Goal: Task Accomplishment & Management: Use online tool/utility

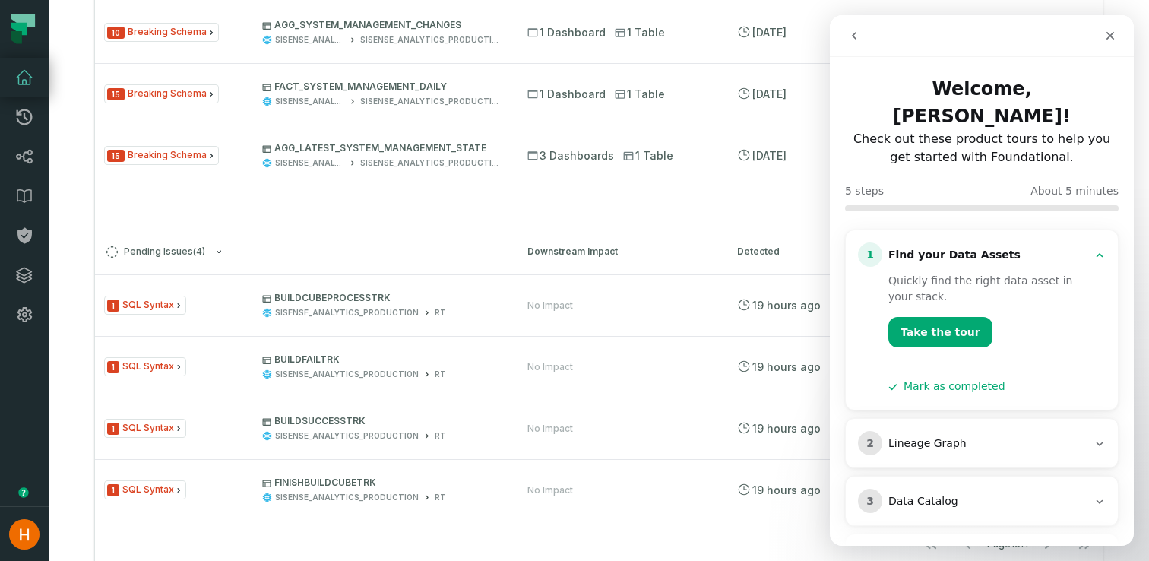
scroll to position [569, 0]
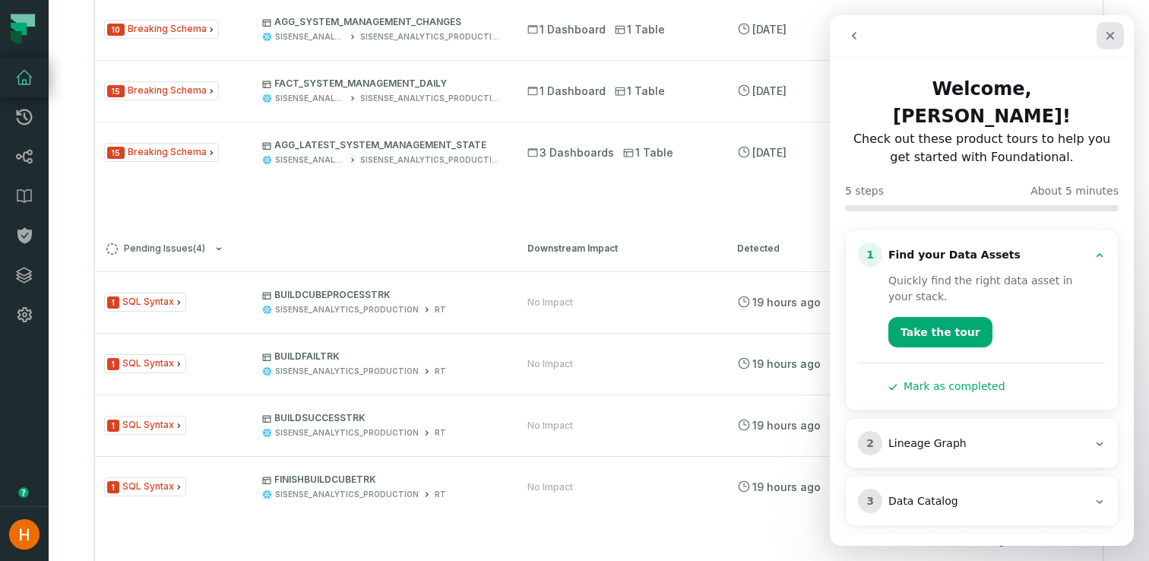
click at [1112, 28] on div "Close" at bounding box center [1109, 35] width 27 height 27
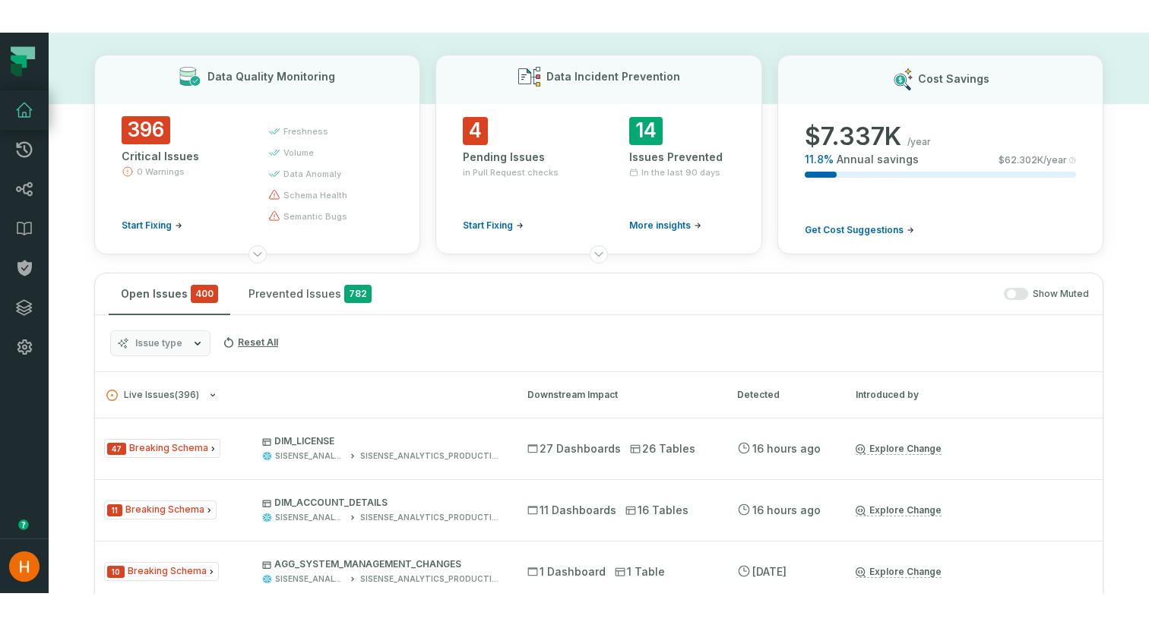
scroll to position [0, 0]
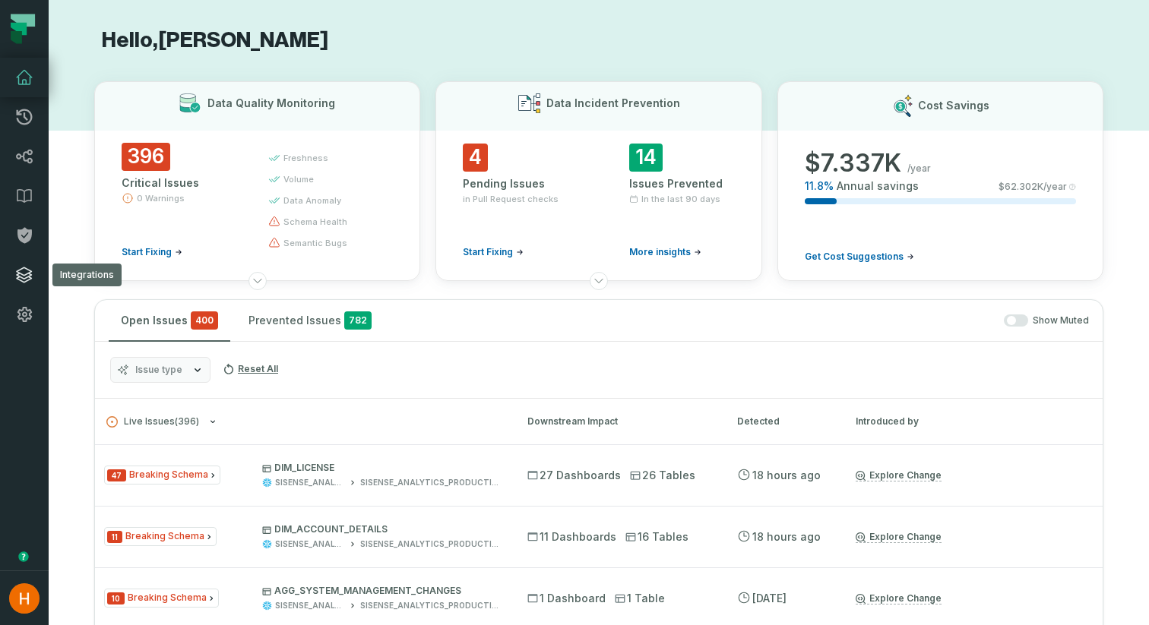
click at [24, 280] on icon at bounding box center [24, 275] width 18 height 18
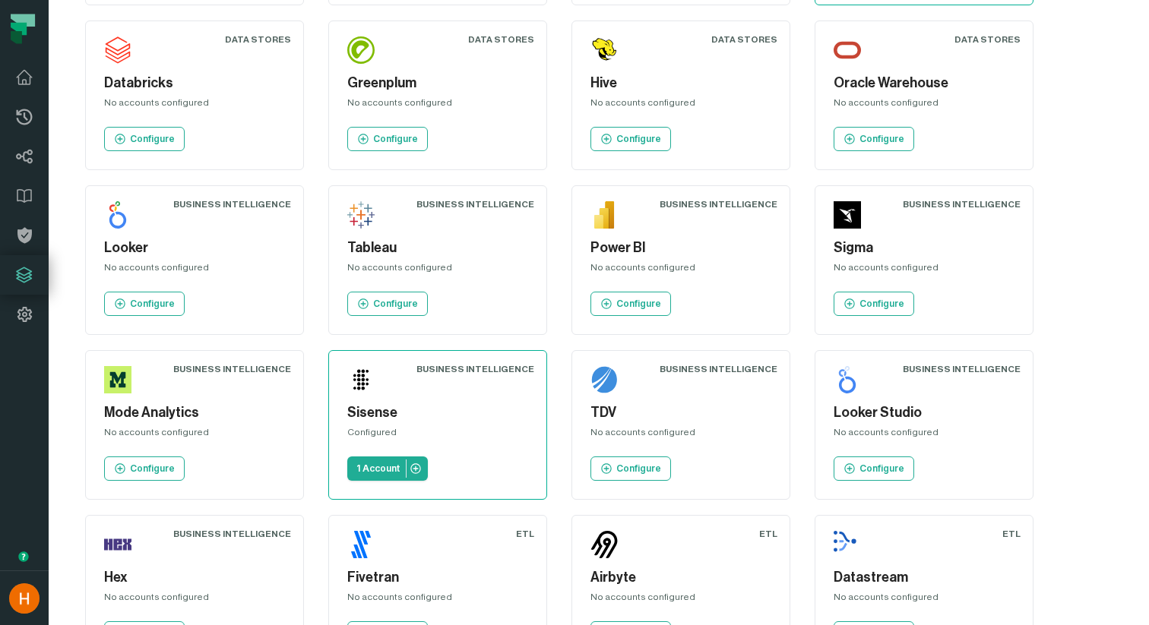
scroll to position [393, 0]
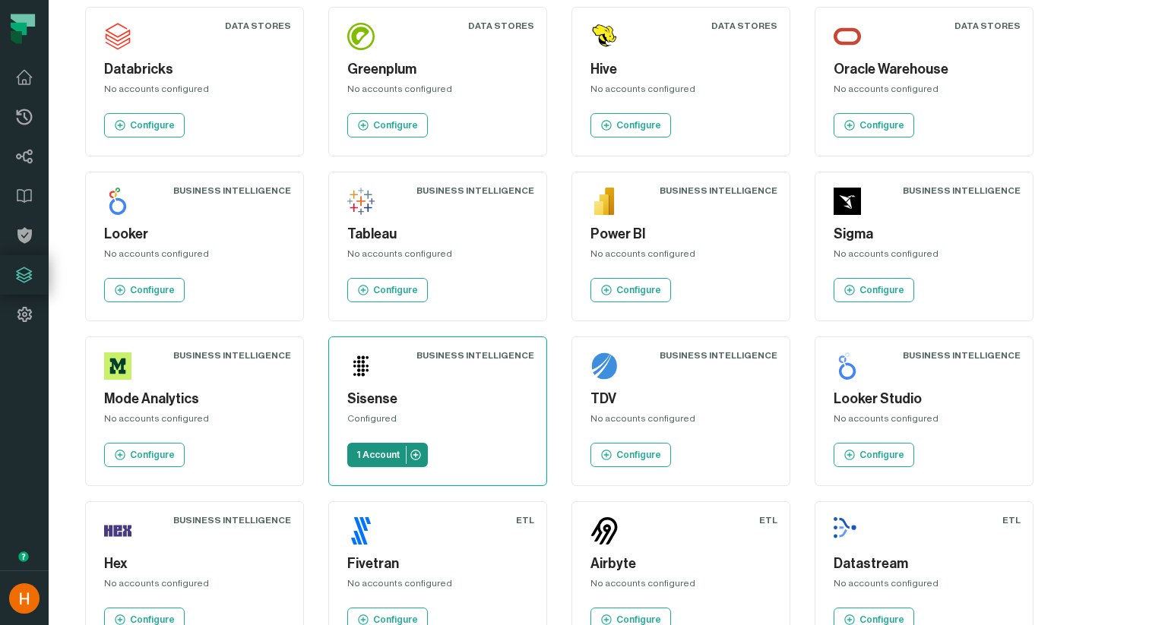
click at [416, 455] on icon at bounding box center [415, 455] width 10 height 10
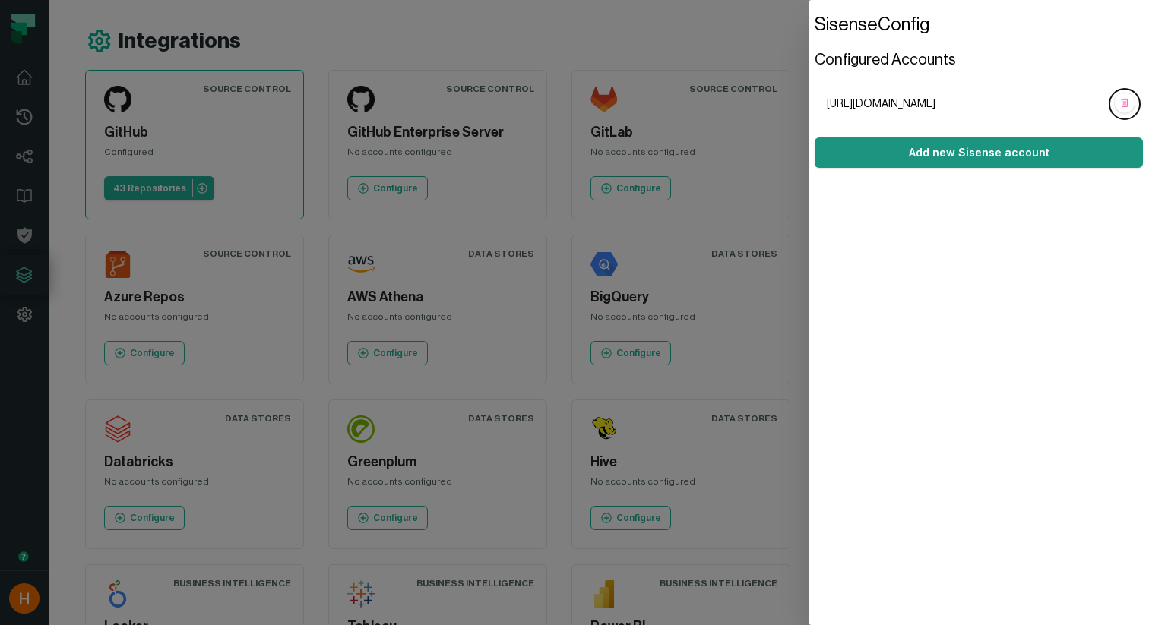
click at [937, 160] on button "Add new Sisense account" at bounding box center [978, 152] width 328 height 30
